Goal: Task Accomplishment & Management: Use online tool/utility

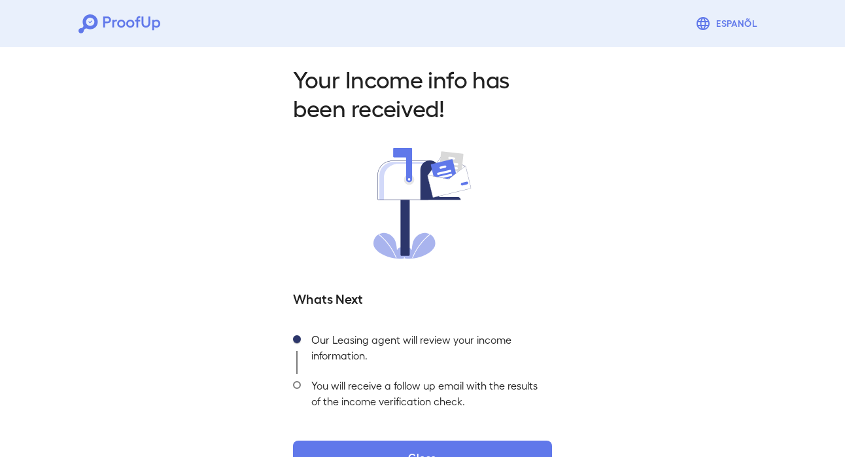
scroll to position [44, 0]
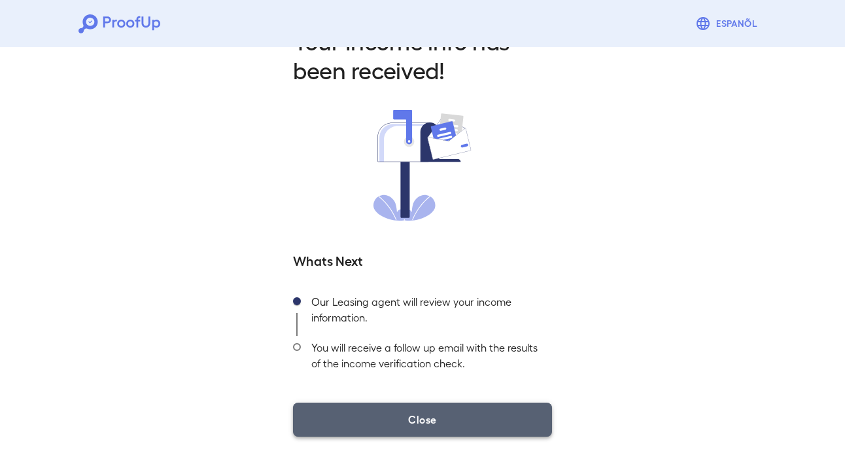
click at [443, 413] on button "Close" at bounding box center [422, 419] width 259 height 34
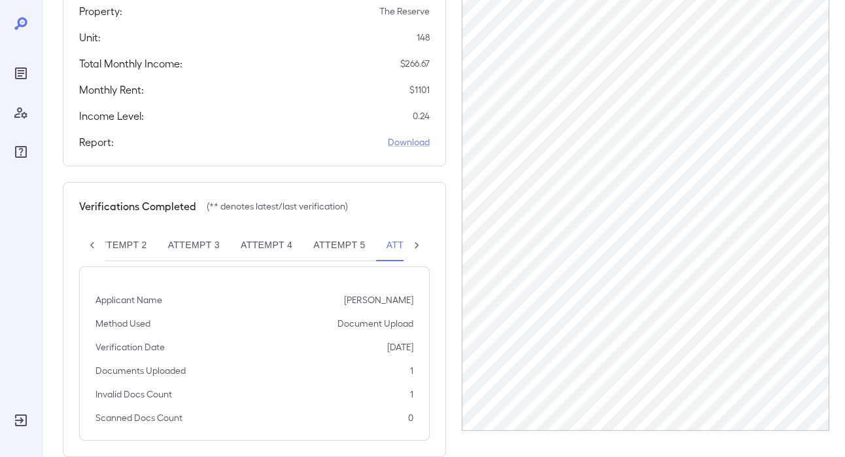
scroll to position [0, 146]
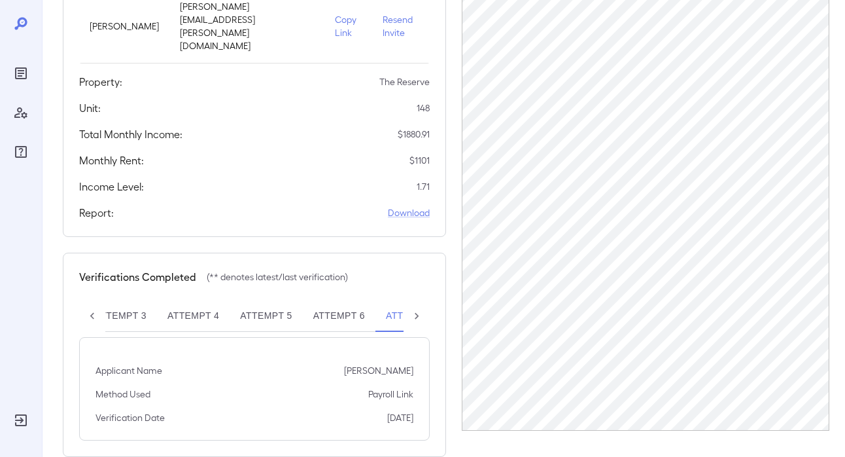
scroll to position [0, 219]
click at [372, 300] on button "Attempt 7**" at bounding box center [363, 315] width 80 height 31
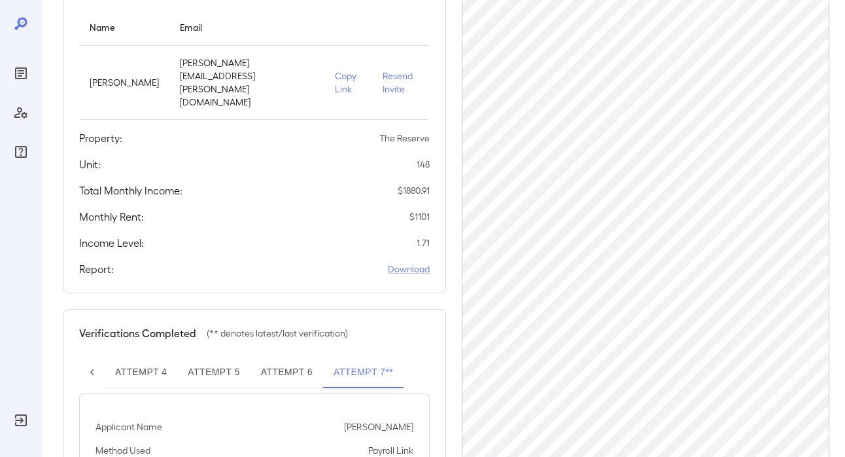
scroll to position [141, 0]
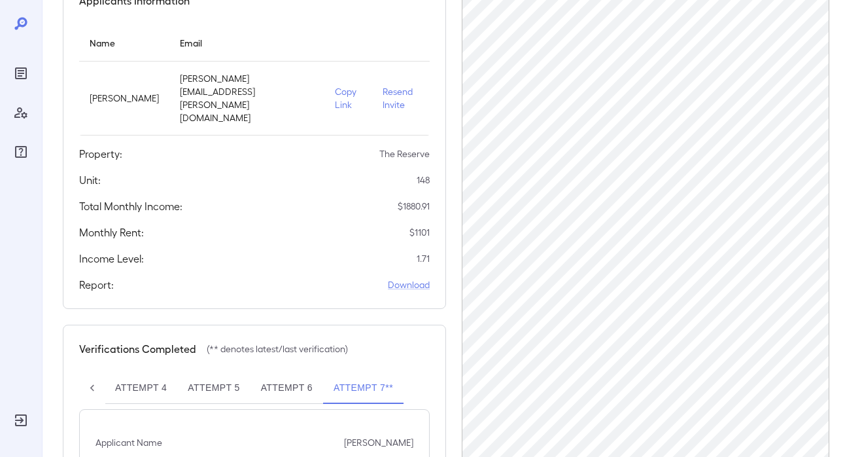
click at [335, 85] on p "Copy Link" at bounding box center [348, 98] width 27 height 26
click at [335, 93] on p "Copy Link" at bounding box center [348, 98] width 27 height 26
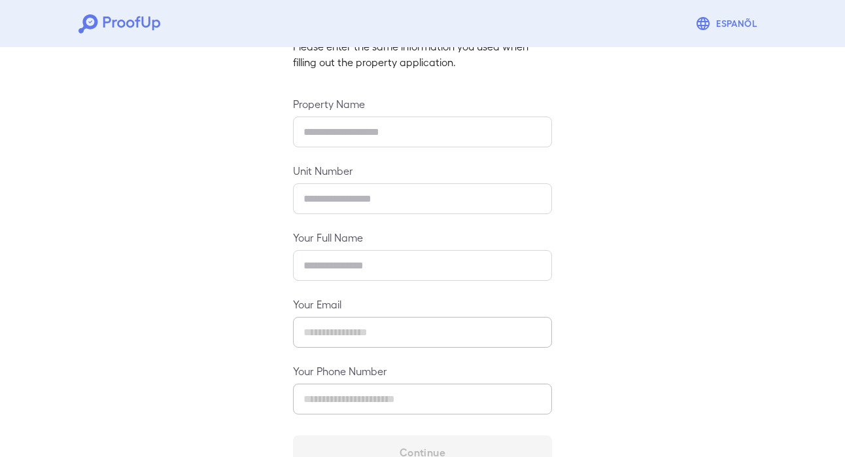
scroll to position [136, 0]
